Goal: Task Accomplishment & Management: Manage account settings

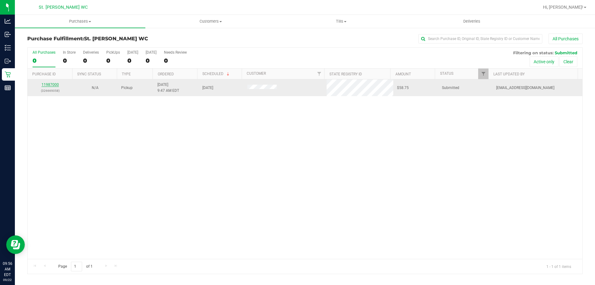
click at [53, 83] on link "11987000" at bounding box center [50, 84] width 17 height 4
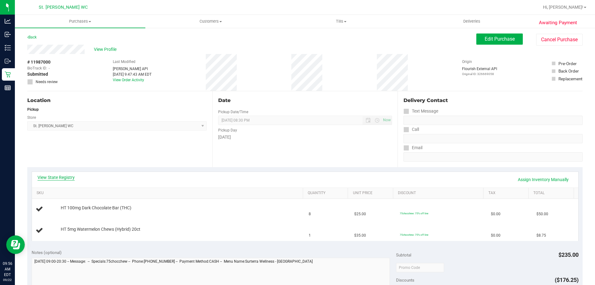
click at [58, 175] on link "View State Registry" at bounding box center [56, 177] width 37 height 6
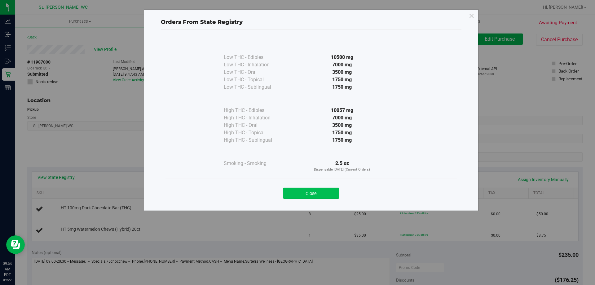
click at [303, 189] on button "Close" at bounding box center [311, 193] width 56 height 11
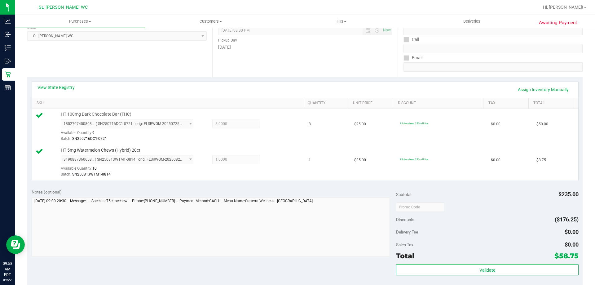
scroll to position [124, 0]
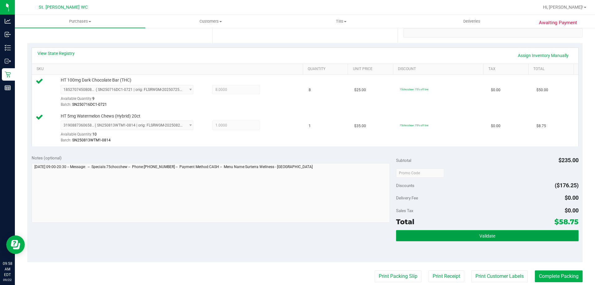
click at [480, 233] on span "Validate" at bounding box center [488, 235] width 16 height 5
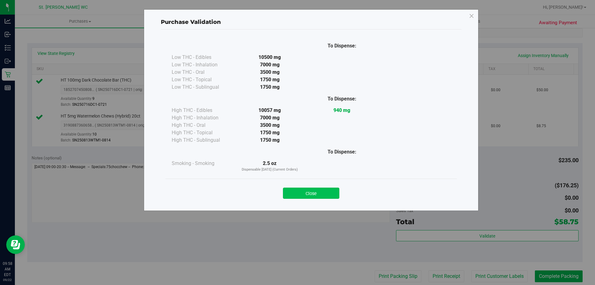
click at [289, 190] on button "Close" at bounding box center [311, 193] width 56 height 11
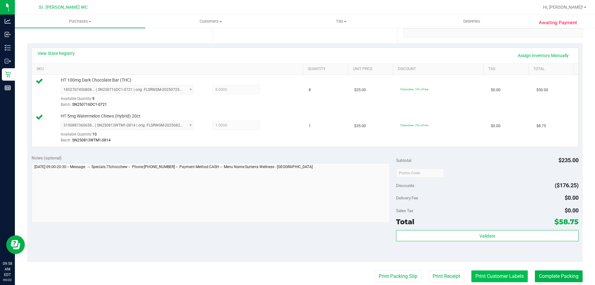
click at [490, 278] on button "Print Customer Labels" at bounding box center [500, 276] width 56 height 12
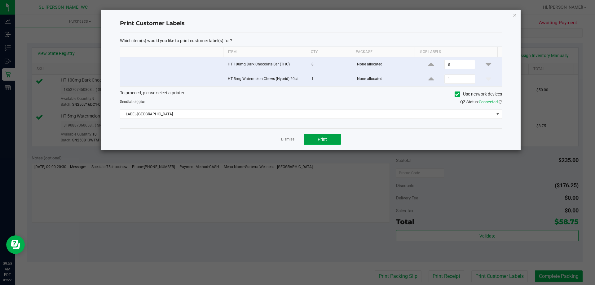
click at [332, 139] on button "Print" at bounding box center [322, 139] width 37 height 11
click at [289, 140] on link "Dismiss" at bounding box center [287, 139] width 13 height 5
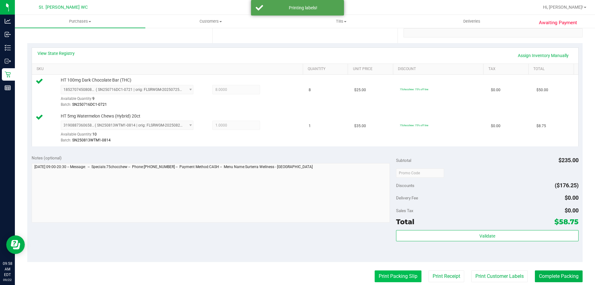
click at [398, 277] on button "Print Packing Slip" at bounding box center [398, 276] width 47 height 12
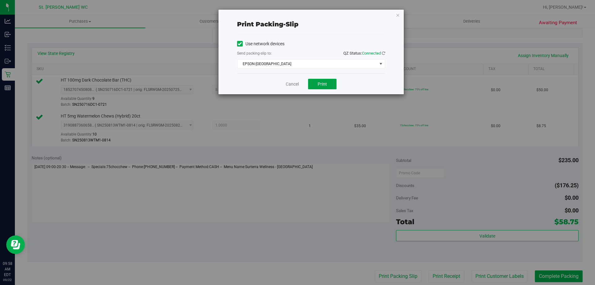
click at [323, 83] on span "Print" at bounding box center [322, 84] width 9 height 5
click at [297, 82] on link "Cancel" at bounding box center [292, 84] width 13 height 7
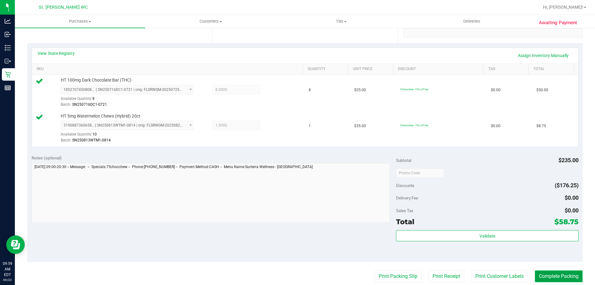
click at [558, 272] on button "Complete Packing" at bounding box center [559, 276] width 48 height 12
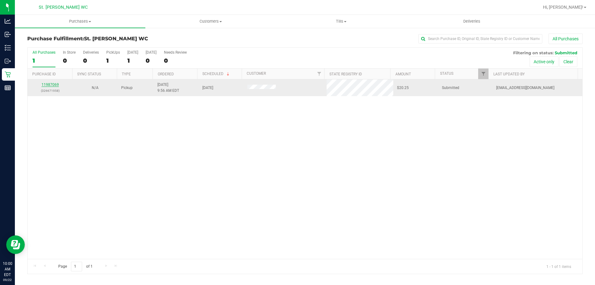
click at [54, 83] on link "11987069" at bounding box center [50, 84] width 17 height 4
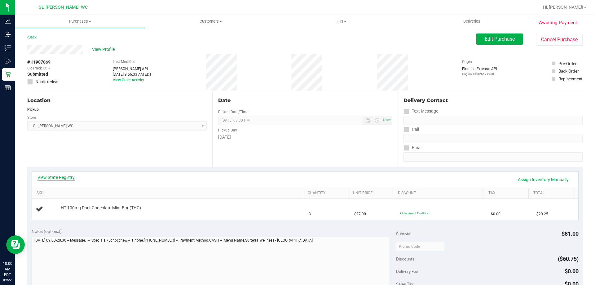
click at [68, 178] on link "View State Registry" at bounding box center [56, 177] width 37 height 6
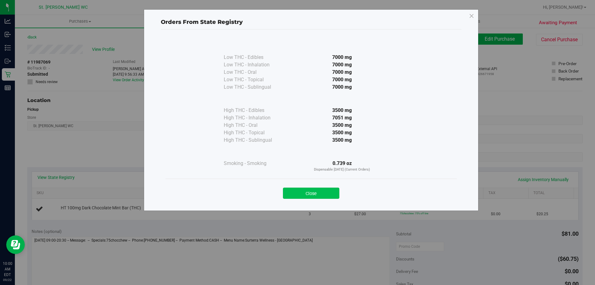
click at [295, 194] on button "Close" at bounding box center [311, 193] width 56 height 11
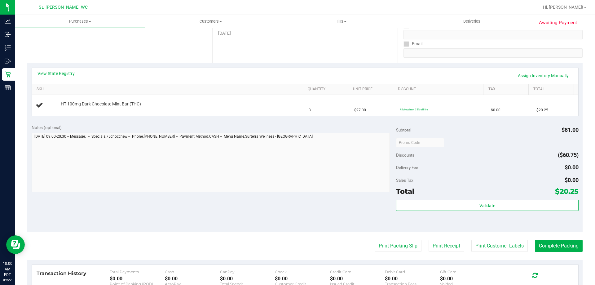
scroll to position [124, 0]
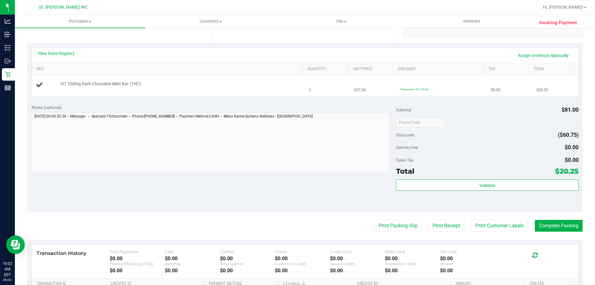
click at [127, 83] on span "HT 100mg Dark Chocolate Mint Bar (THC)" at bounding box center [101, 84] width 80 height 6
copy div "HT 100mg Dark Chocolate Mint Bar (THC)"
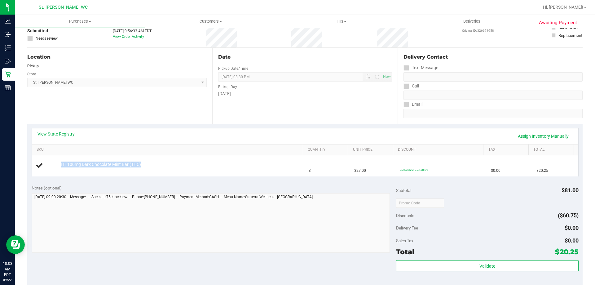
scroll to position [0, 0]
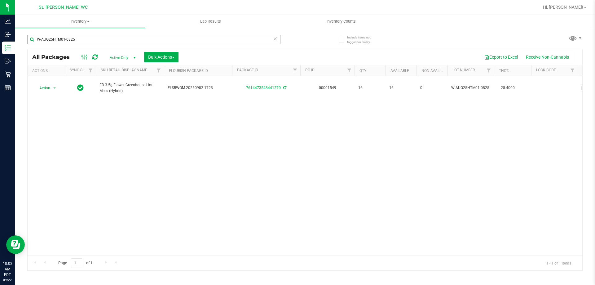
drag, startPoint x: 0, startPoint y: 0, endPoint x: 34, endPoint y: 38, distance: 50.5
click at [34, 38] on input "W-AUG25HTM01-0825" at bounding box center [153, 39] width 253 height 9
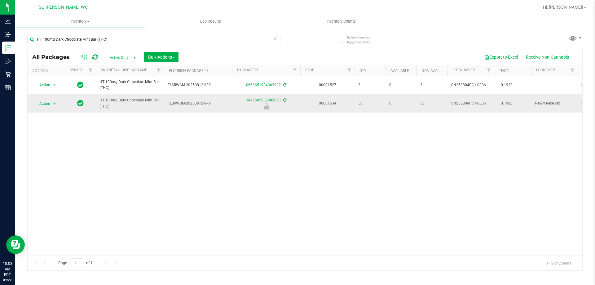
type input "HT 100mg Dark Chocolate Mint Bar (THC)"
click at [54, 103] on span "select" at bounding box center [54, 103] width 5 height 5
click at [60, 172] on li "Unlock package" at bounding box center [54, 176] width 40 height 9
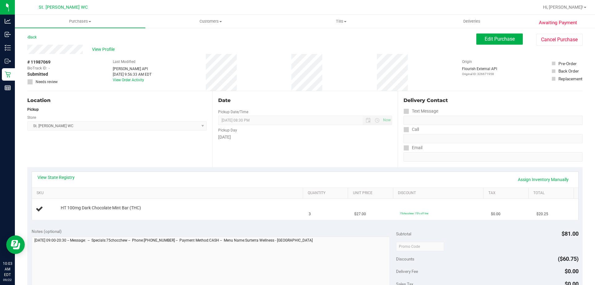
click at [90, 148] on div "Location Pickup Store St. Pete WC Select Store Bonita Springs WC Boynton Beach …" at bounding box center [119, 129] width 185 height 76
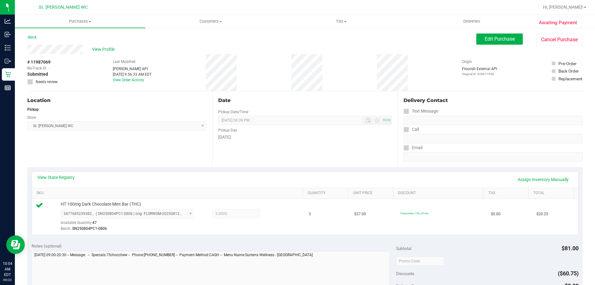
scroll to position [124, 0]
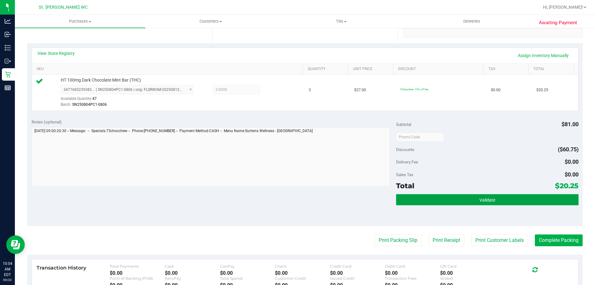
click at [497, 201] on button "Validate" at bounding box center [487, 199] width 182 height 11
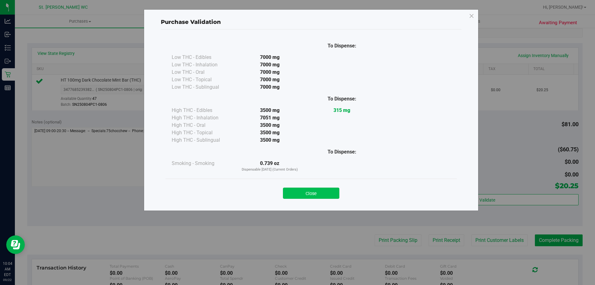
click at [331, 190] on button "Close" at bounding box center [311, 193] width 56 height 11
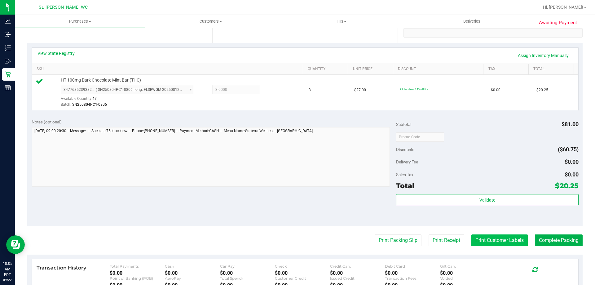
click at [486, 240] on button "Print Customer Labels" at bounding box center [500, 240] width 56 height 12
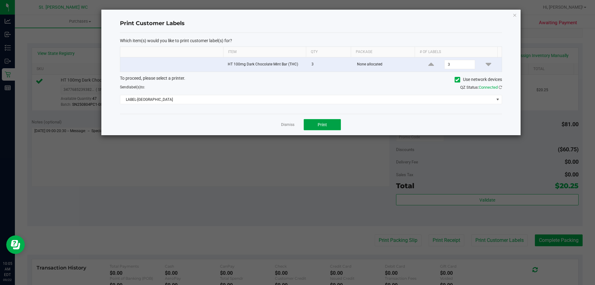
click at [319, 126] on span "Print" at bounding box center [322, 124] width 9 height 5
click at [291, 124] on link "Dismiss" at bounding box center [287, 124] width 13 height 5
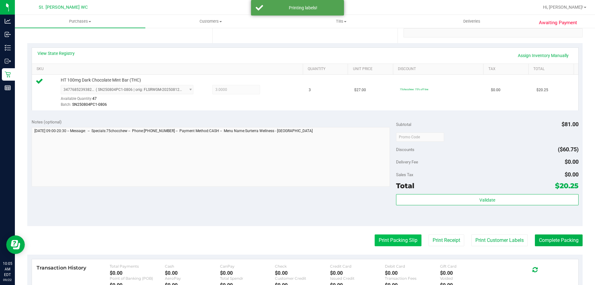
click at [375, 240] on button "Print Packing Slip" at bounding box center [398, 240] width 47 height 12
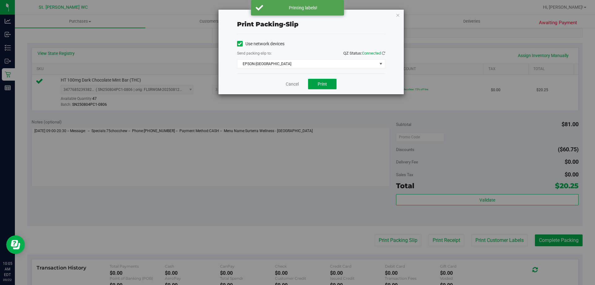
click at [320, 87] on button "Print" at bounding box center [322, 84] width 29 height 11
click at [292, 83] on link "Cancel" at bounding box center [292, 84] width 13 height 7
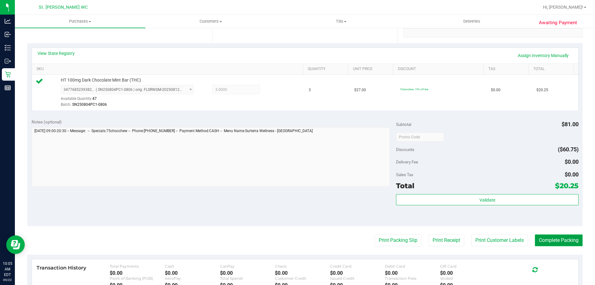
click at [563, 240] on button "Complete Packing" at bounding box center [559, 240] width 48 height 12
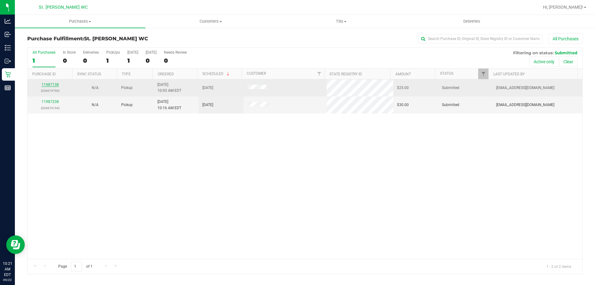
click at [45, 82] on link "11987138" at bounding box center [50, 84] width 17 height 4
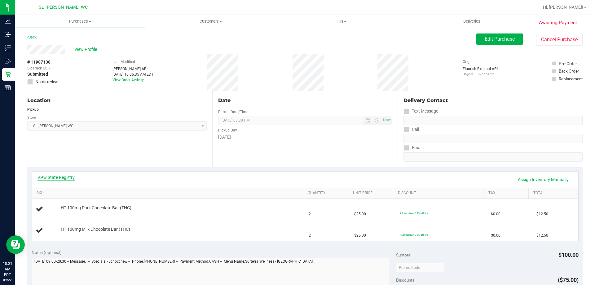
click at [72, 178] on link "View State Registry" at bounding box center [56, 177] width 37 height 6
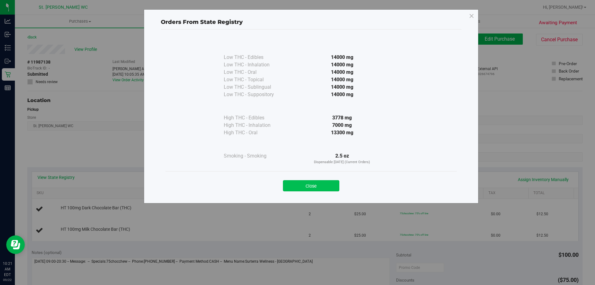
click at [290, 185] on button "Close" at bounding box center [311, 185] width 56 height 11
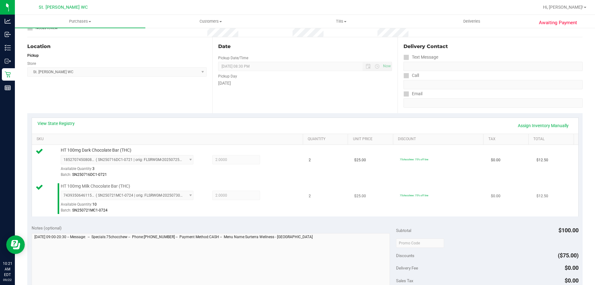
scroll to position [93, 0]
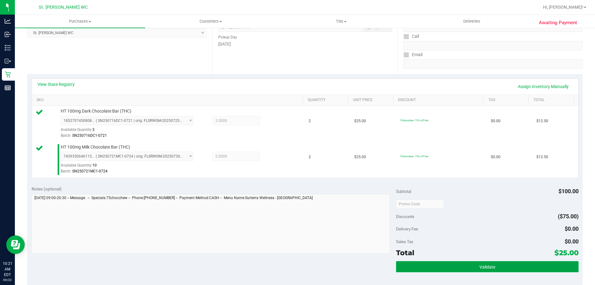
click at [498, 267] on button "Validate" at bounding box center [487, 266] width 182 height 11
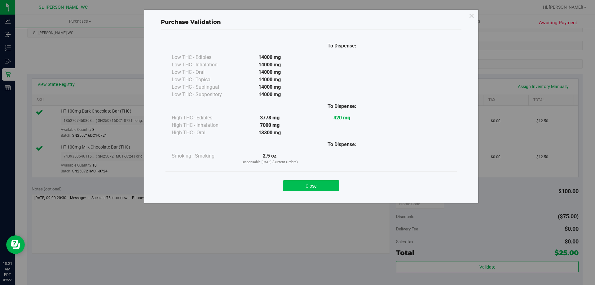
click at [321, 187] on button "Close" at bounding box center [311, 185] width 56 height 11
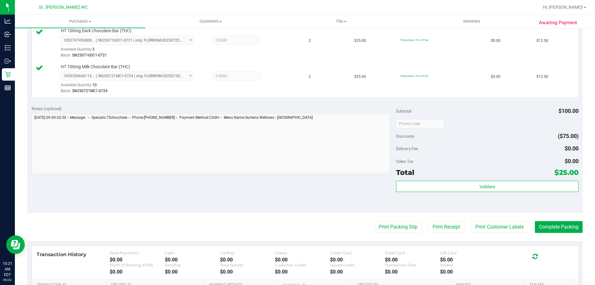
scroll to position [217, 0]
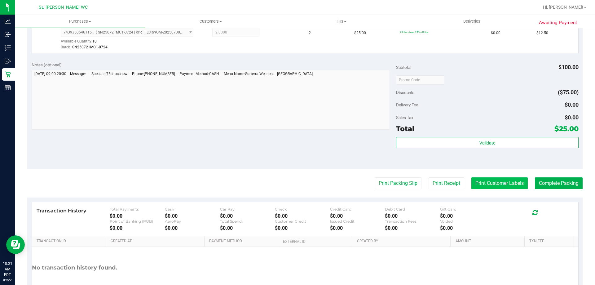
click at [490, 187] on button "Print Customer Labels" at bounding box center [500, 183] width 56 height 12
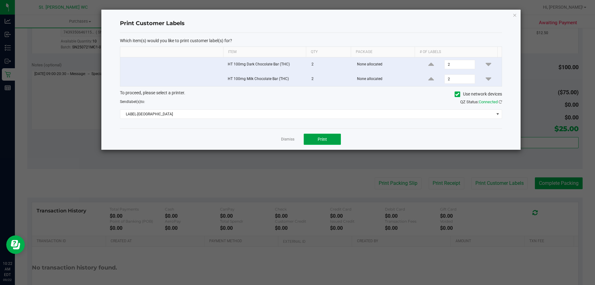
click at [334, 137] on button "Print" at bounding box center [322, 139] width 37 height 11
click at [288, 139] on link "Dismiss" at bounding box center [287, 139] width 13 height 5
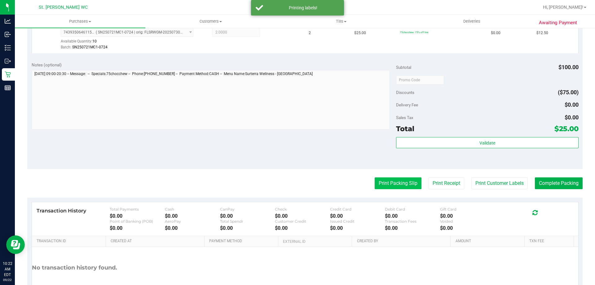
click at [390, 184] on button "Print Packing Slip" at bounding box center [398, 183] width 47 height 12
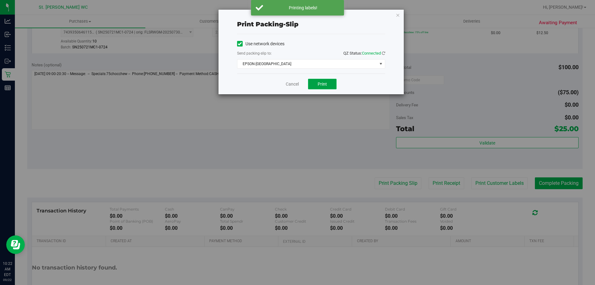
click at [327, 82] on span "Print" at bounding box center [322, 84] width 9 height 5
click at [288, 82] on link "Cancel" at bounding box center [292, 84] width 13 height 7
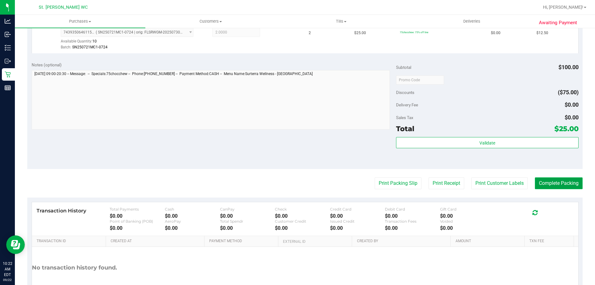
click at [554, 179] on button "Complete Packing" at bounding box center [559, 183] width 48 height 12
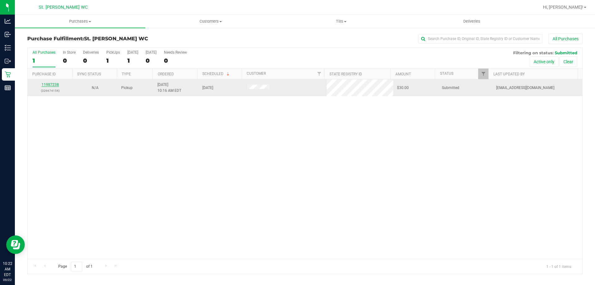
click at [45, 84] on link "11987238" at bounding box center [50, 84] width 17 height 4
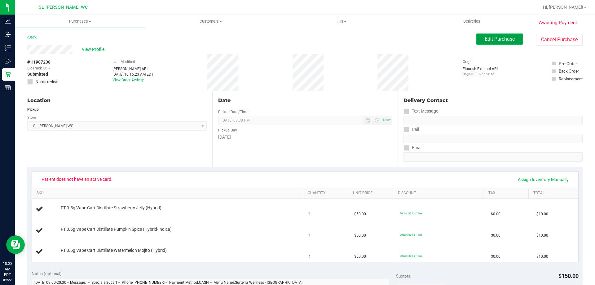
click at [495, 43] on button "Edit Purchase" at bounding box center [499, 38] width 46 height 11
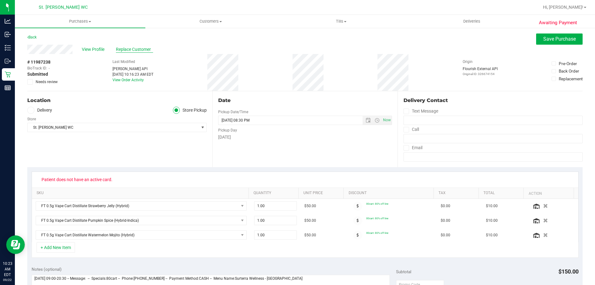
click at [127, 51] on span "Replace Customer" at bounding box center [134, 49] width 37 height 7
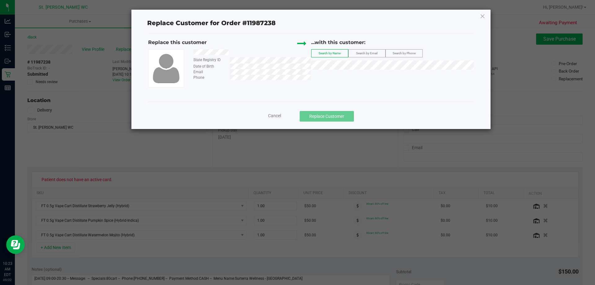
click at [354, 55] on label "Search by Email" at bounding box center [367, 53] width 37 height 7
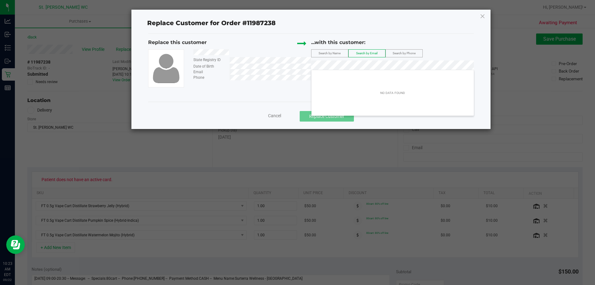
click at [273, 114] on span "Cancel" at bounding box center [274, 115] width 13 height 5
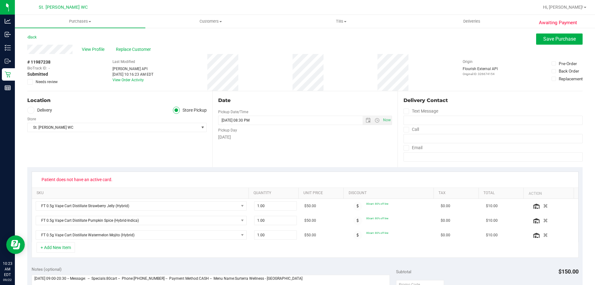
click at [29, 82] on icon at bounding box center [30, 82] width 4 height 0
click at [0, 0] on input "Needs review" at bounding box center [0, 0] width 0 height 0
click at [561, 39] on span "Save Purchase" at bounding box center [559, 39] width 33 height 6
